Goal: Transaction & Acquisition: Purchase product/service

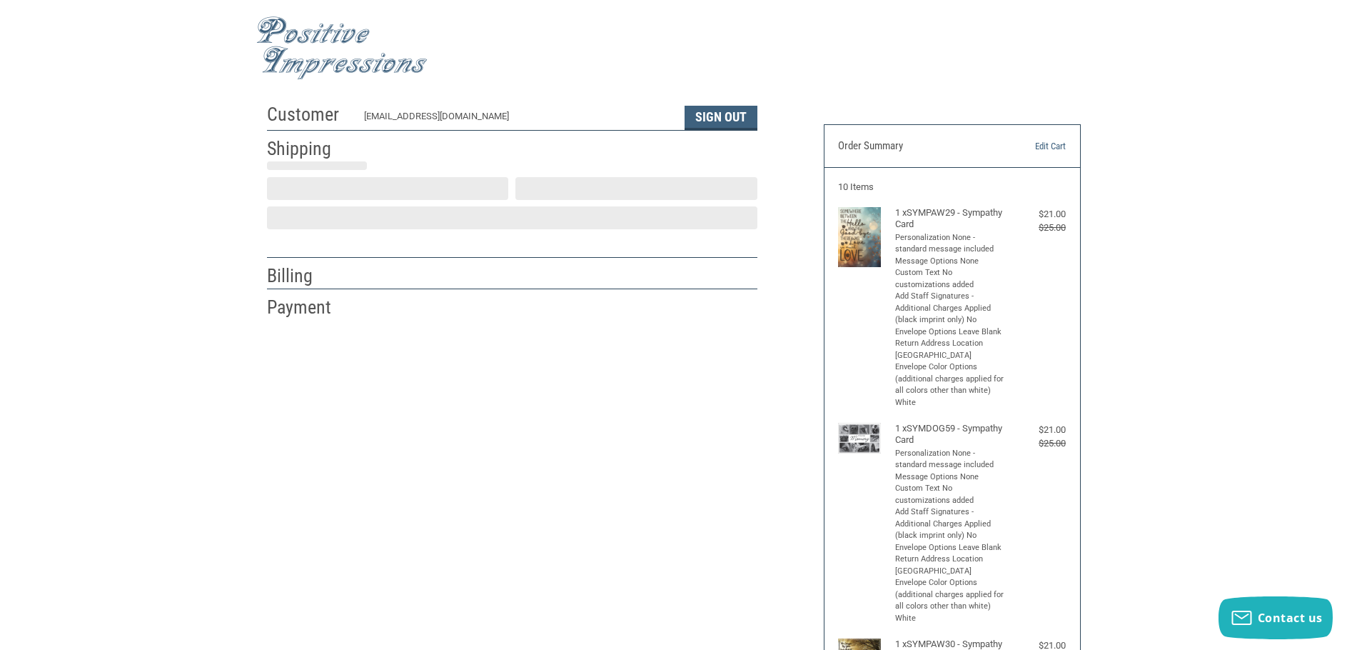
scroll to position [1, 0]
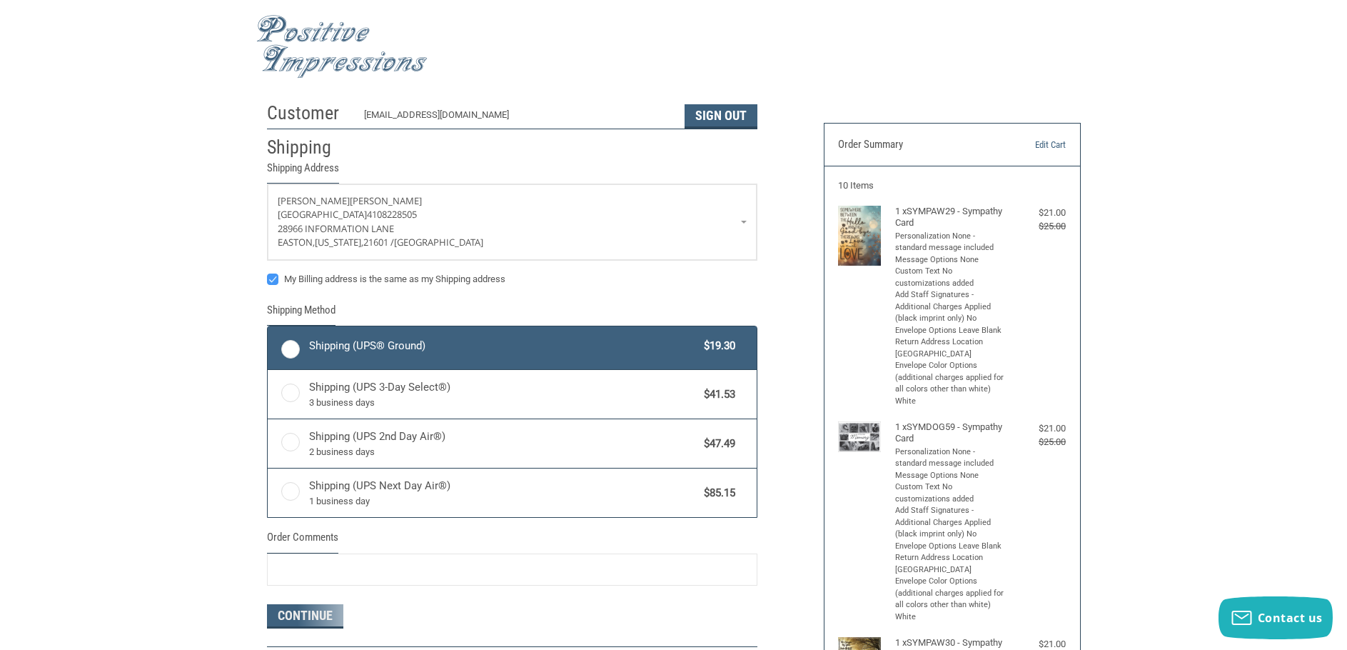
radio input "true"
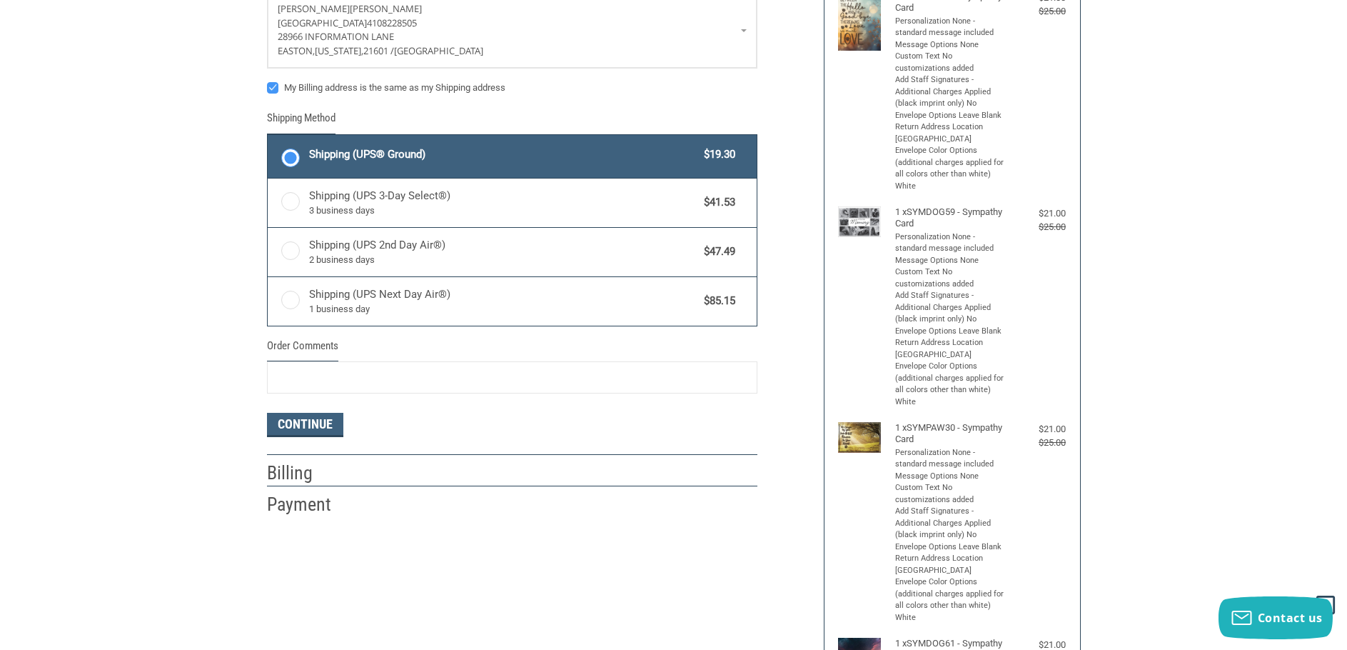
scroll to position [0, 0]
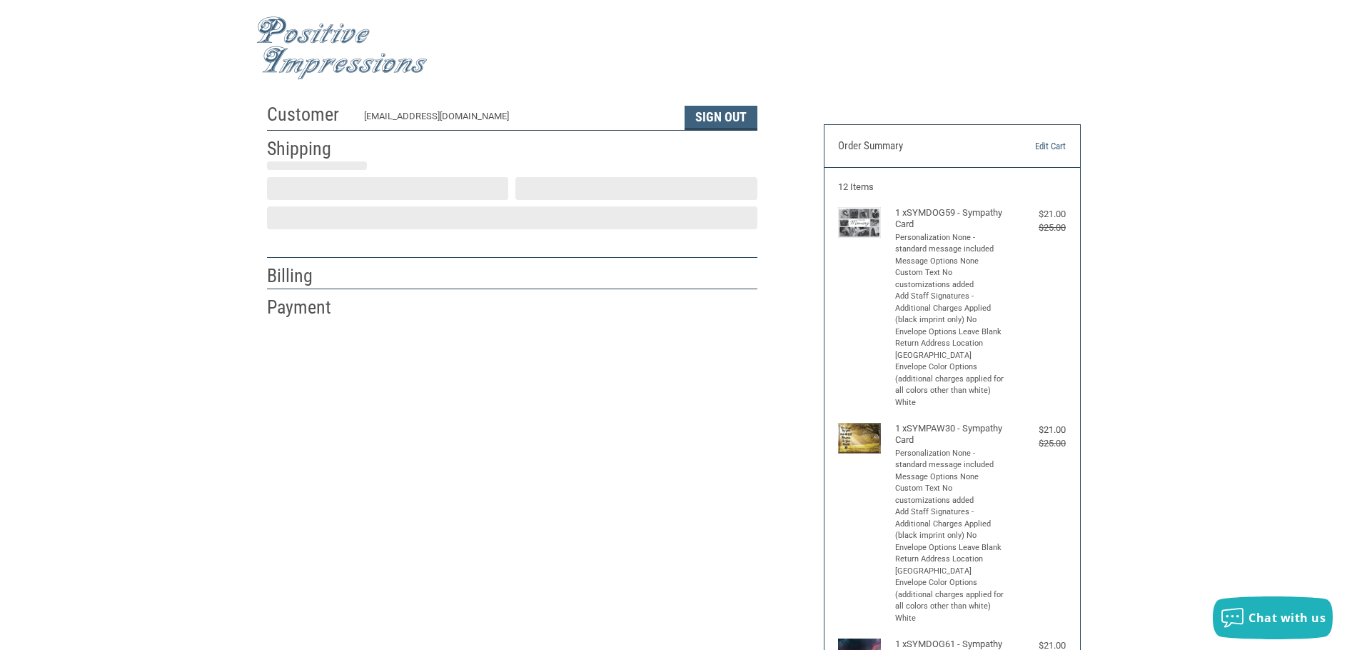
scroll to position [1, 0]
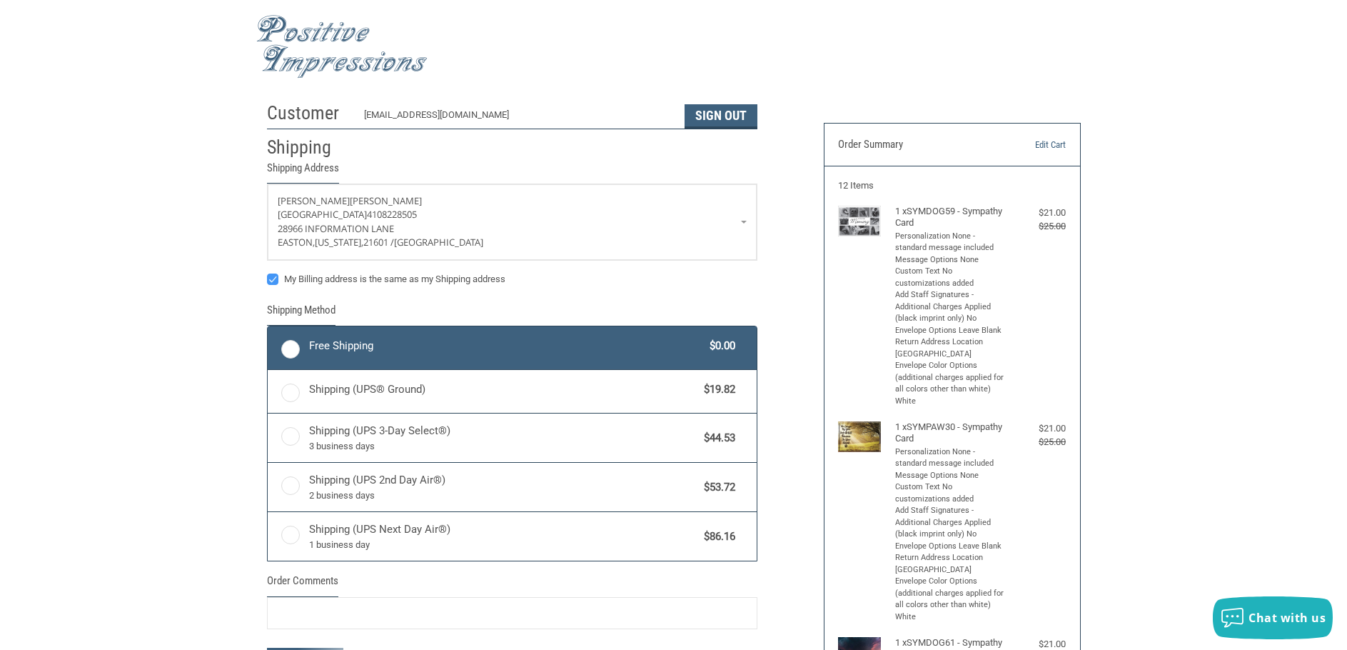
radio input "true"
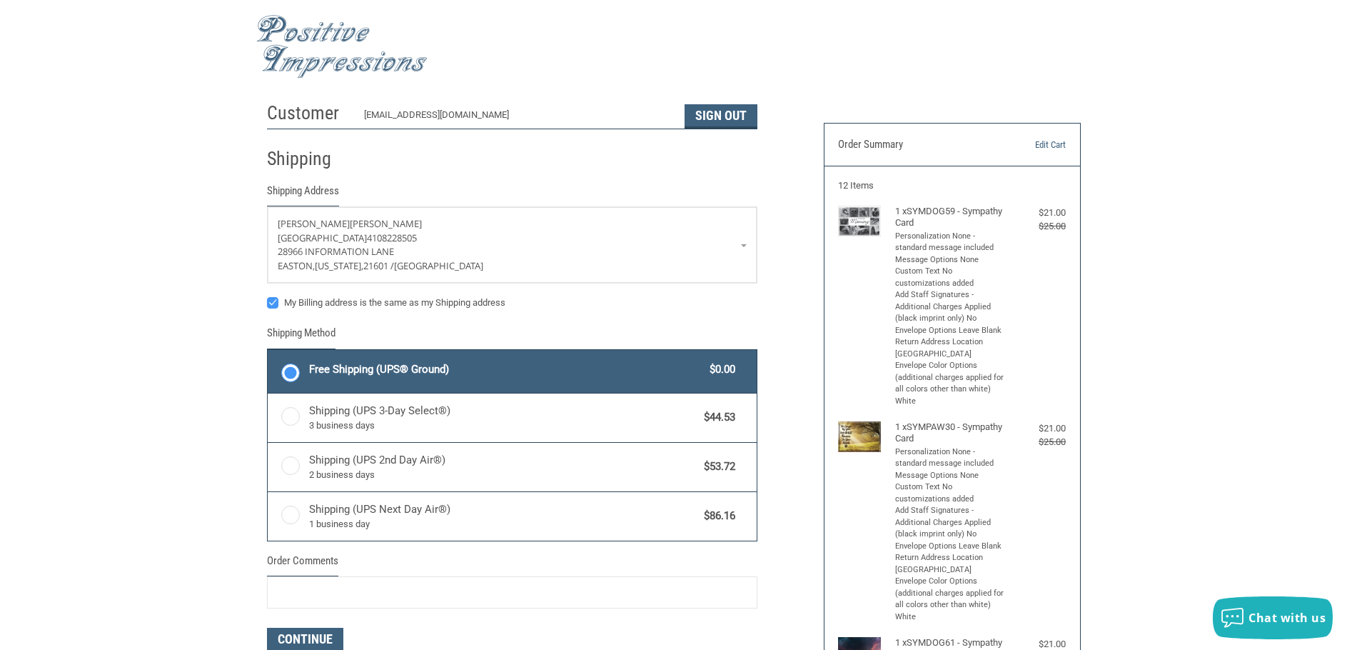
click at [403, 364] on span "Free Shipping (UPS® Ground)" at bounding box center [506, 369] width 394 height 16
click at [268, 352] on input "Free Shipping (UPS® Ground) $0.00" at bounding box center [268, 351] width 1 height 1
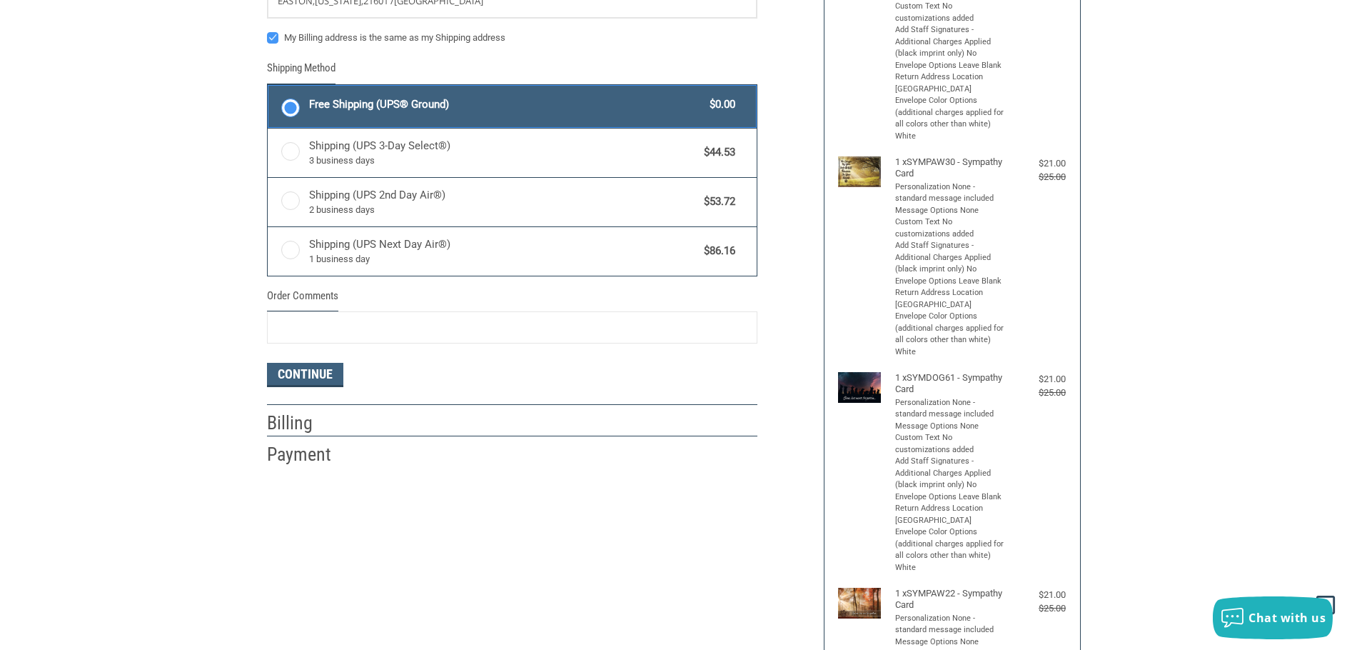
scroll to position [284, 0]
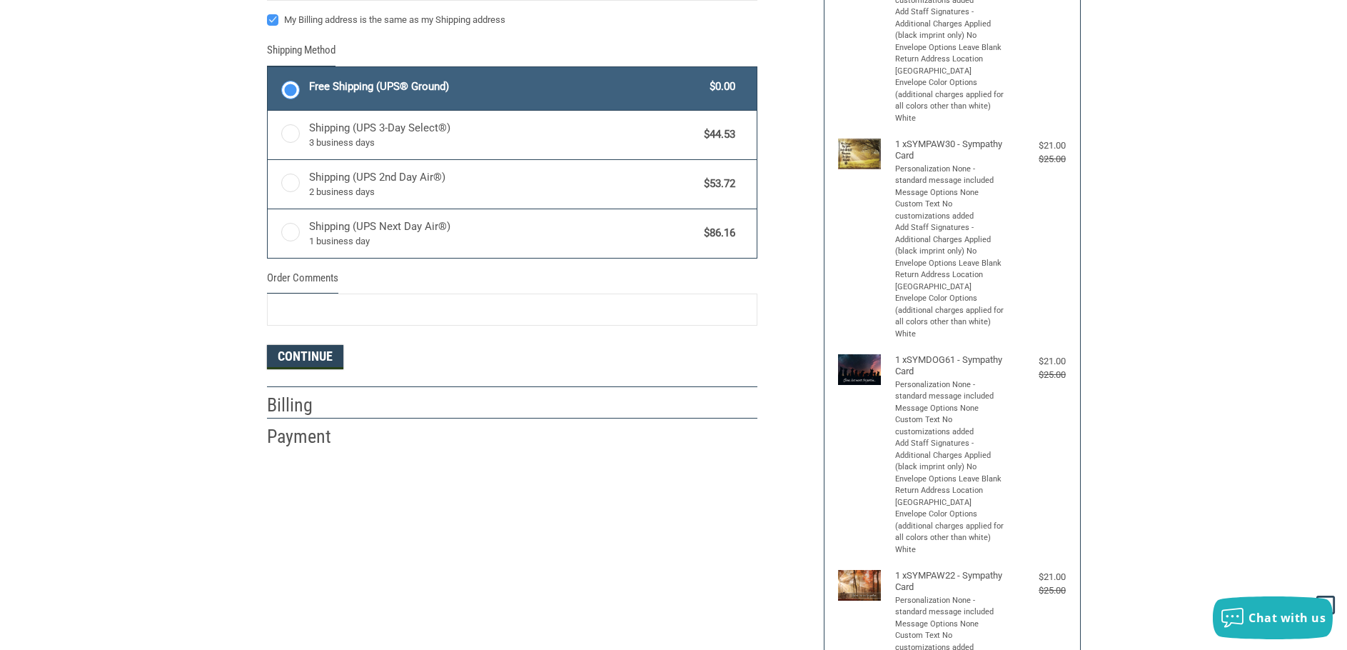
click at [305, 357] on button "Continue" at bounding box center [305, 357] width 76 height 24
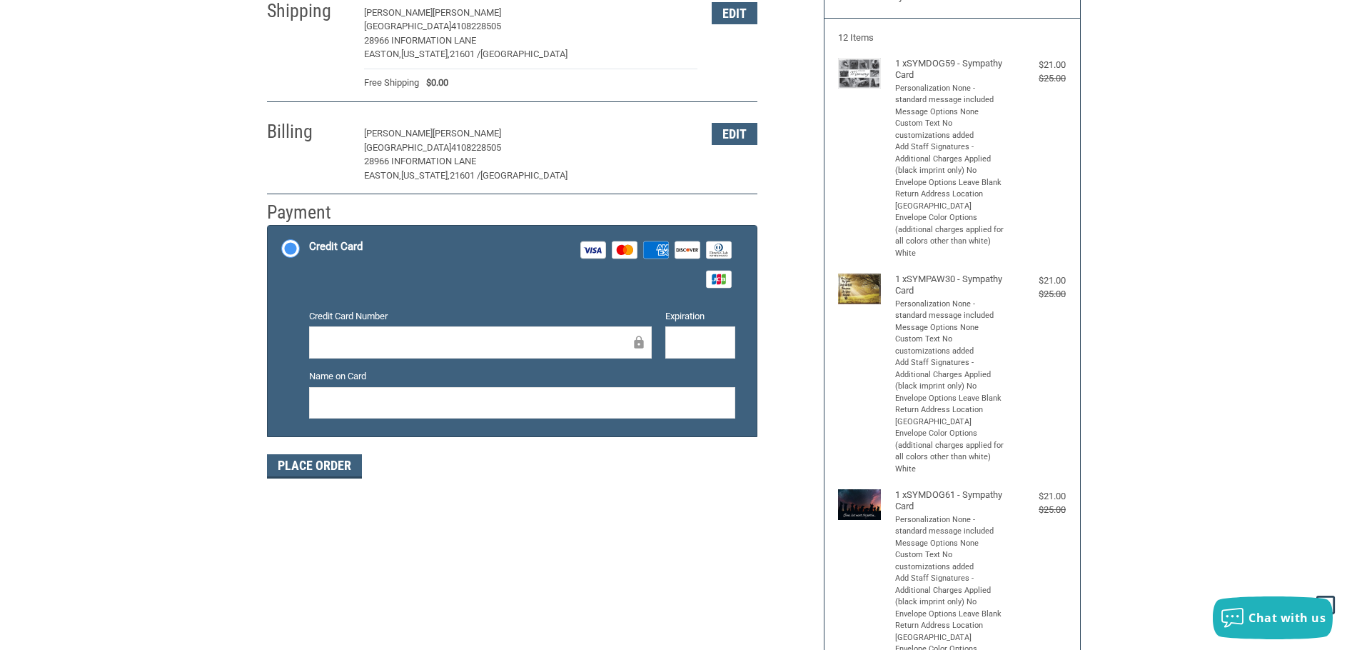
scroll to position [143, 0]
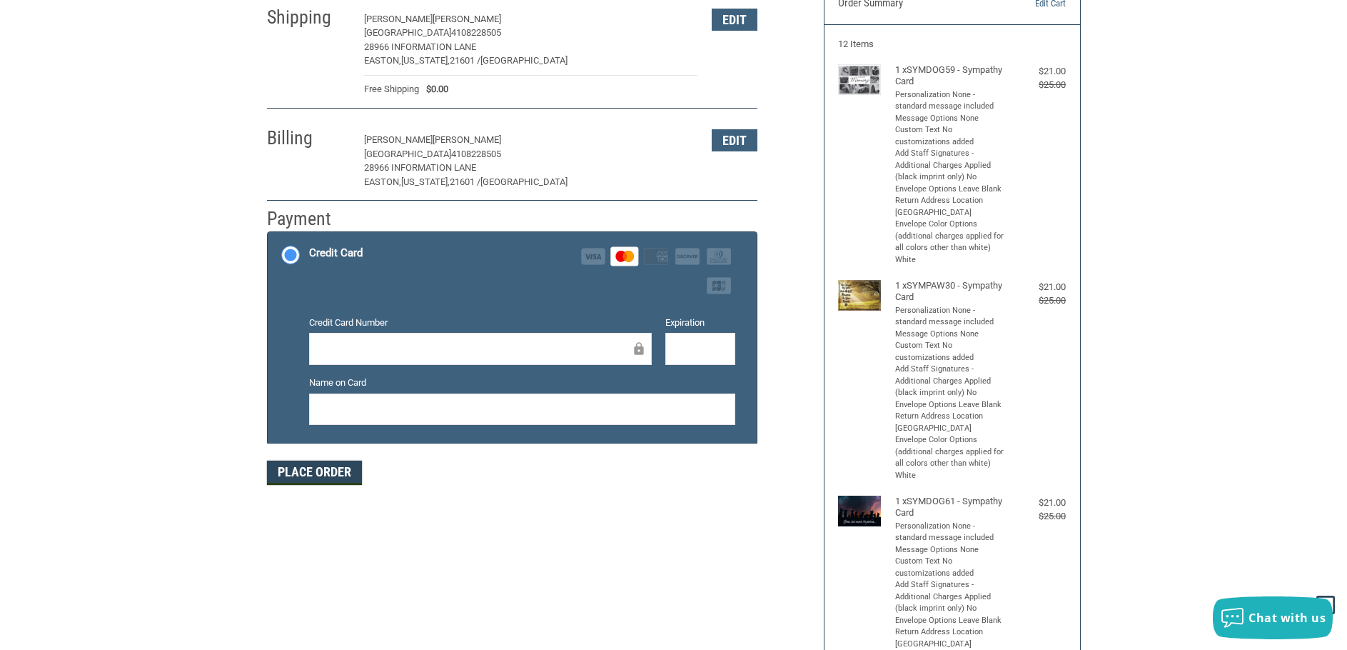
click at [328, 468] on button "Place Order" at bounding box center [314, 473] width 95 height 24
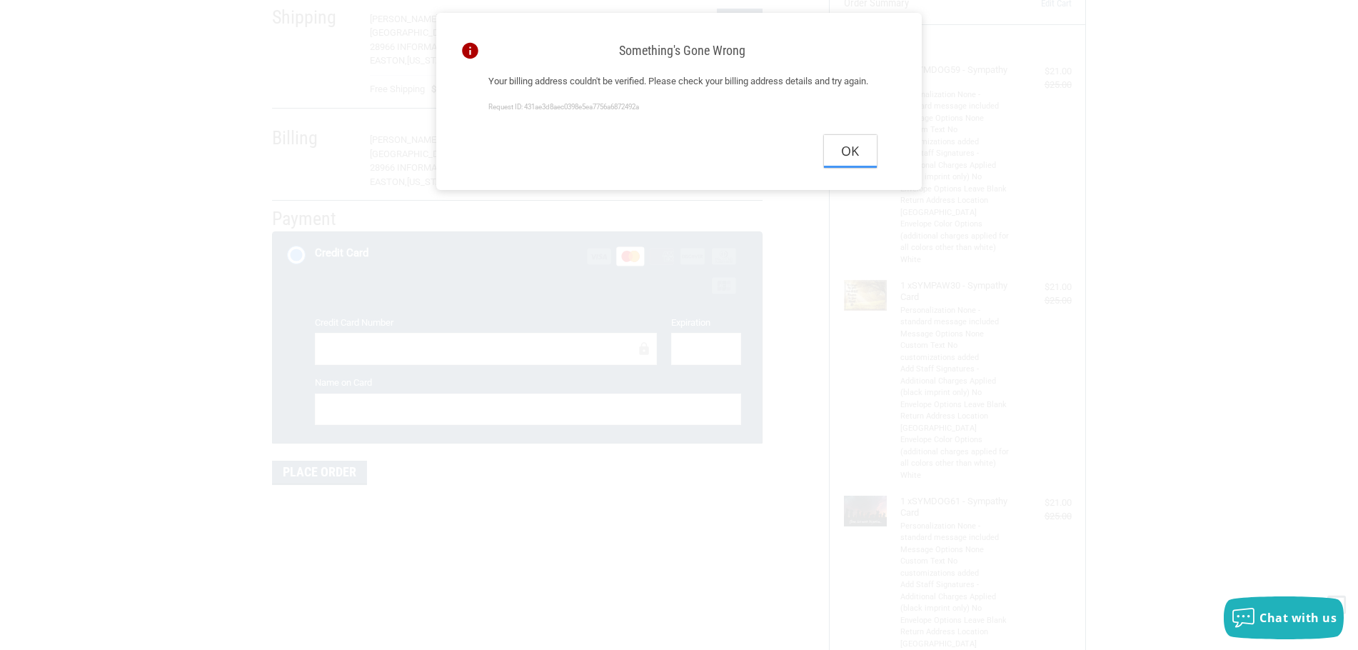
click at [846, 167] on button "Ok" at bounding box center [850, 151] width 53 height 32
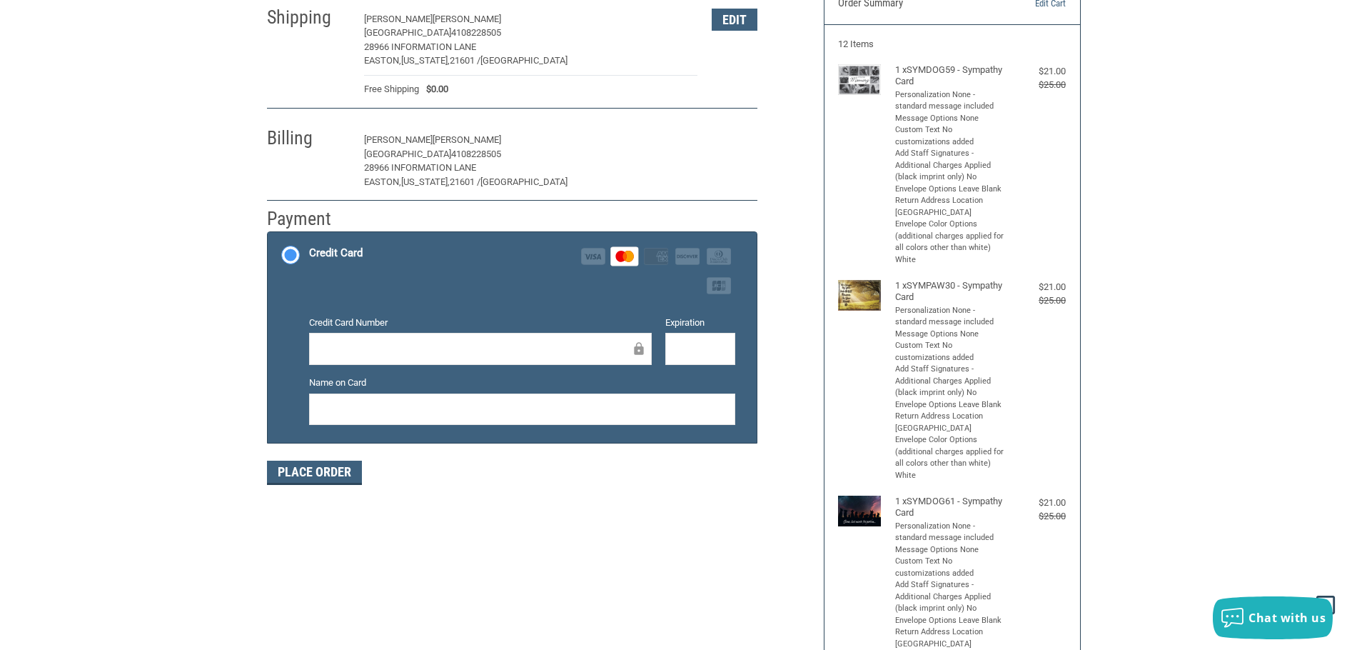
click at [735, 134] on button "Edit" at bounding box center [735, 140] width 46 height 22
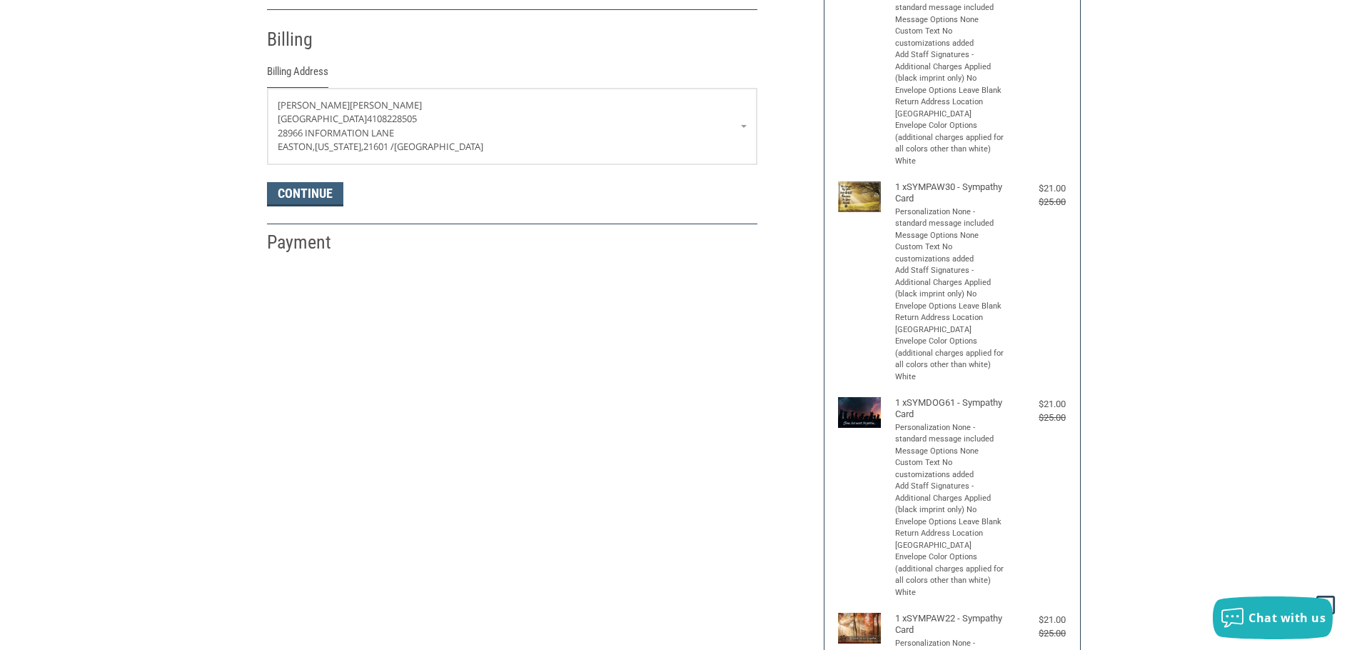
scroll to position [252, 0]
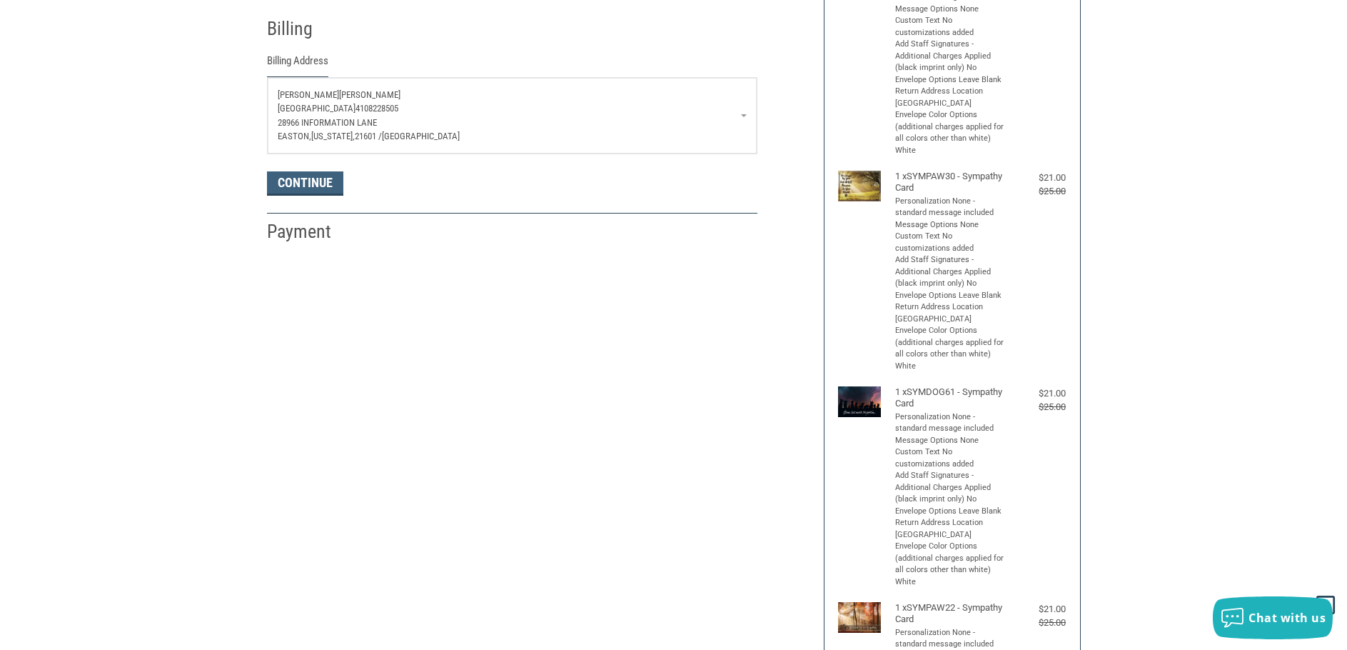
click at [745, 115] on link "Amanda Kline Veterinary Medical Center 4108228505 28966 Information Lane Easton…" at bounding box center [512, 116] width 489 height 76
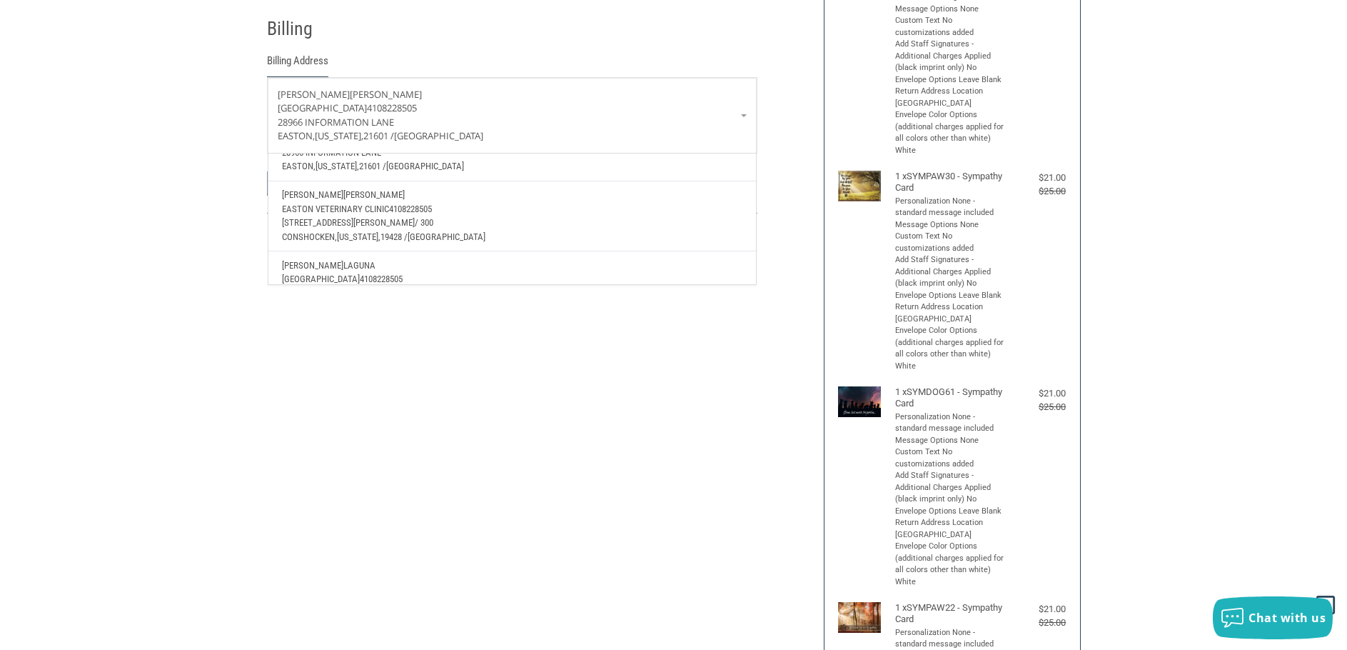
scroll to position [95, 0]
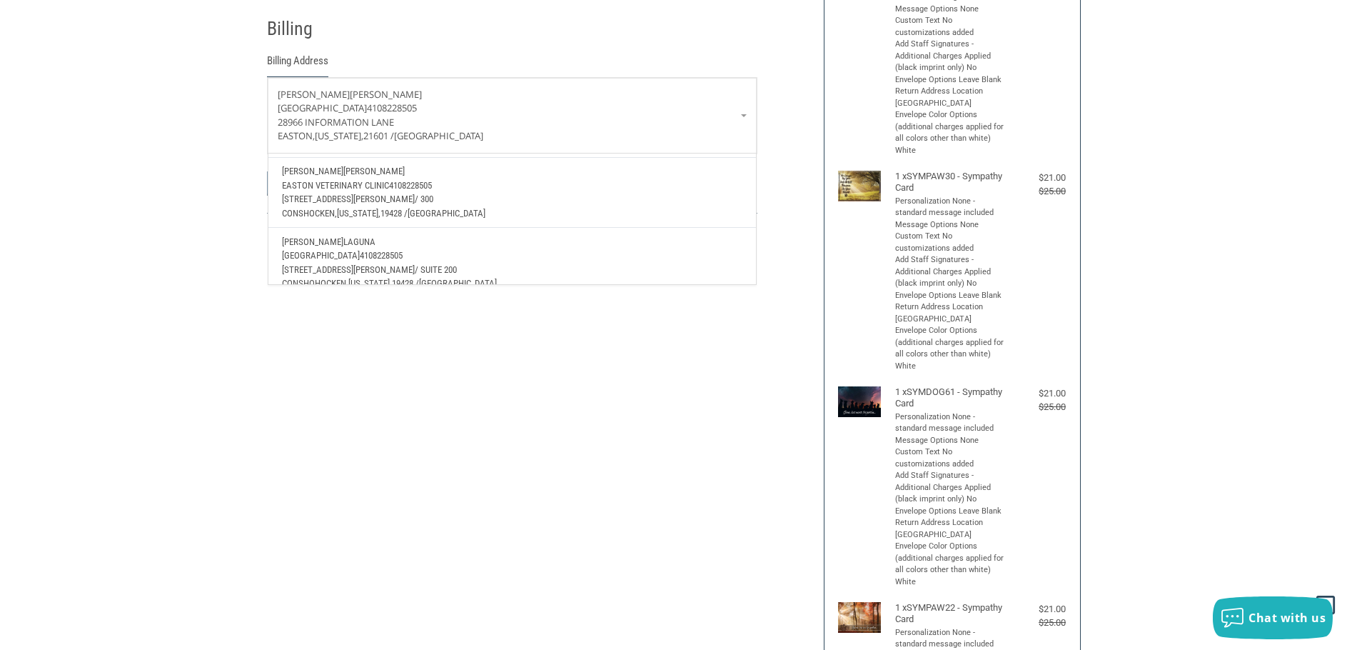
click at [407, 249] on p "Veterinary Medical Center 4108228505" at bounding box center [512, 255] width 460 height 14
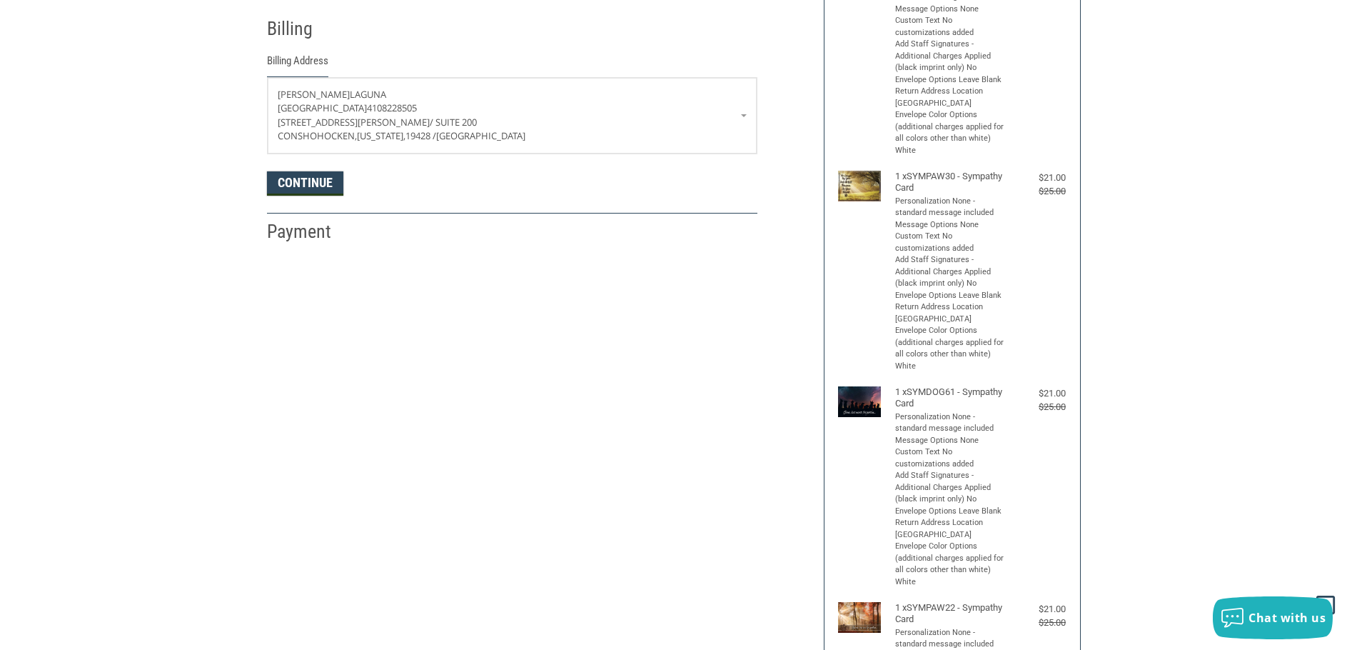
click at [318, 183] on button "Continue" at bounding box center [305, 183] width 76 height 24
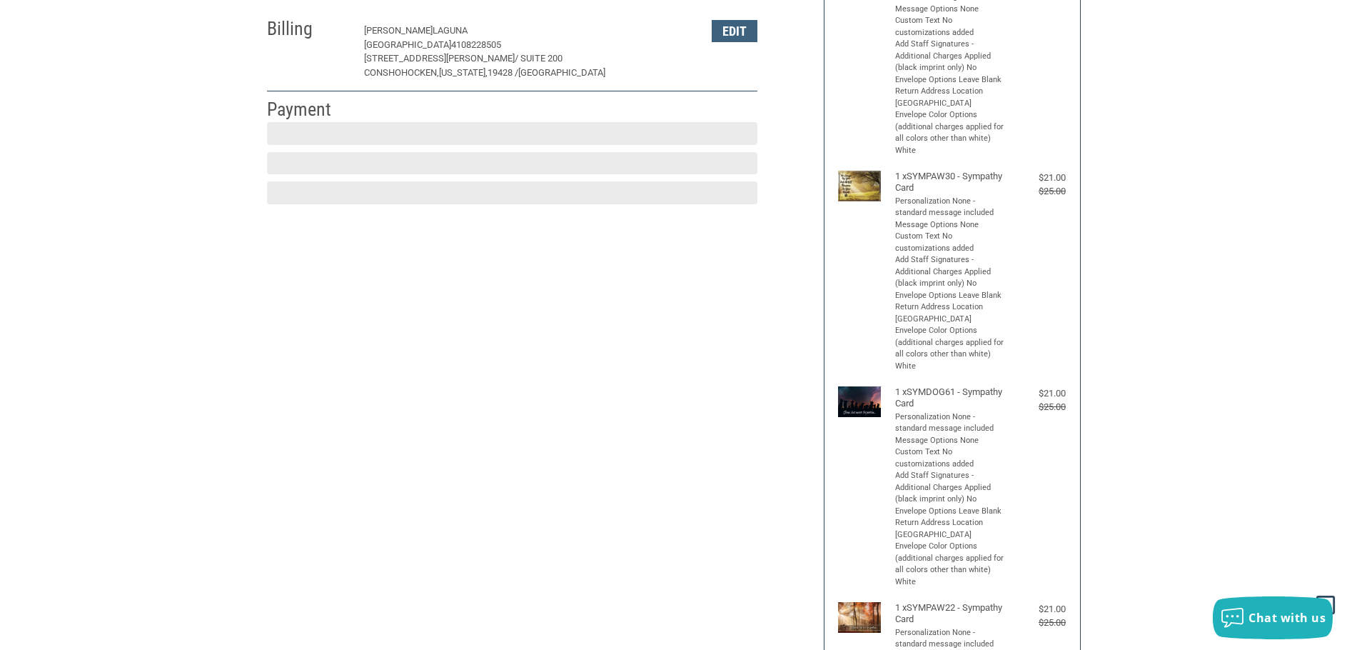
scroll to position [214, 0]
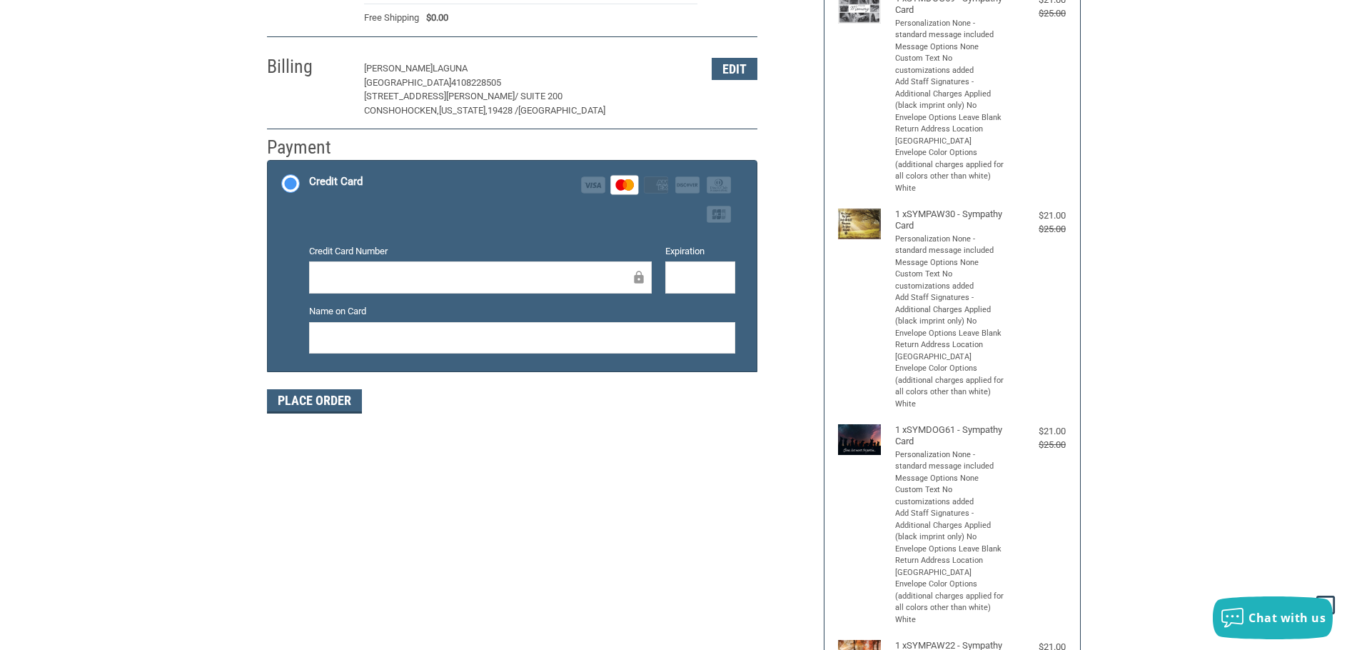
click at [697, 329] on div at bounding box center [522, 338] width 426 height 32
click at [333, 398] on button "Place Order" at bounding box center [314, 401] width 95 height 24
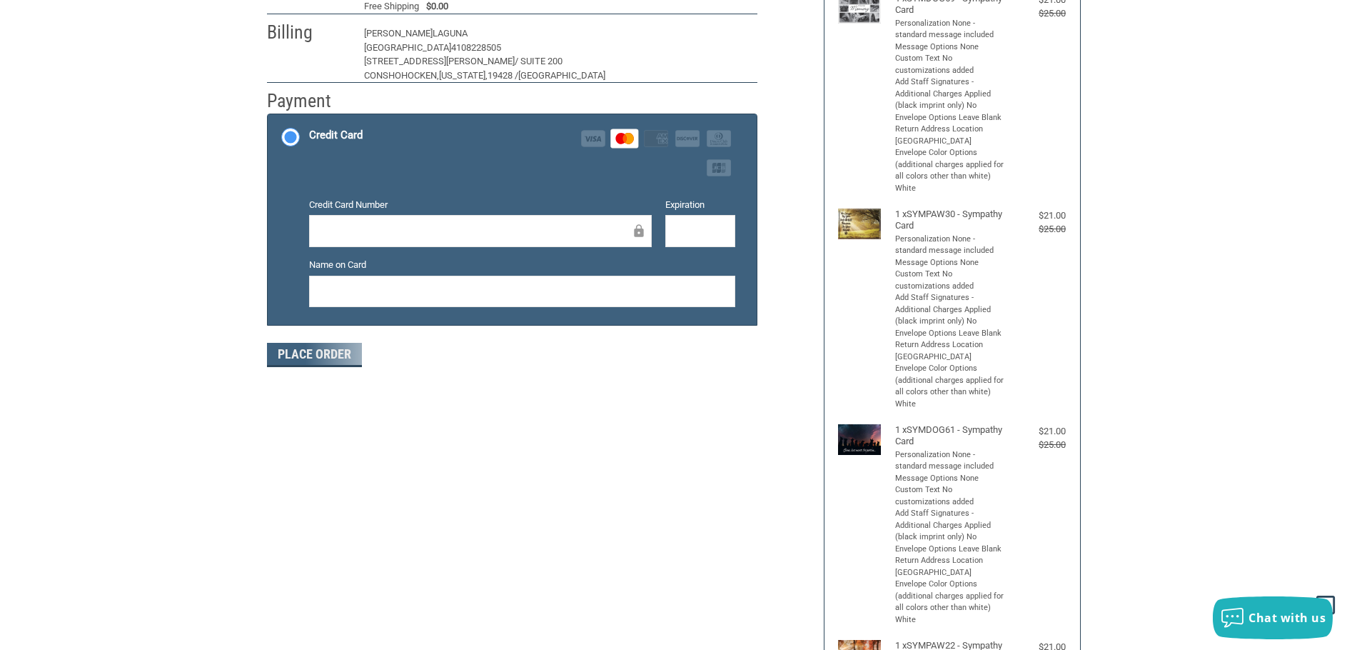
scroll to position [172, 0]
